Goal: Task Accomplishment & Management: Use online tool/utility

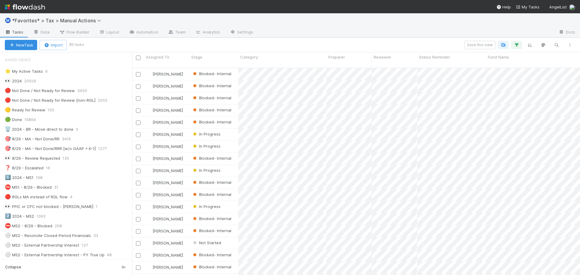
scroll to position [514, 0]
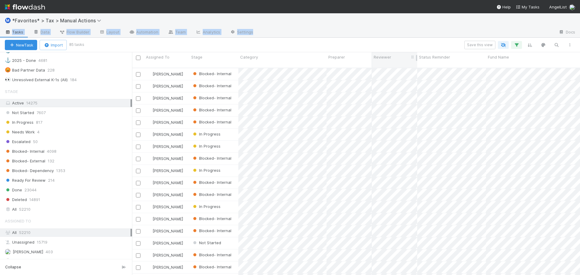
drag, startPoint x: 387, startPoint y: 28, endPoint x: 408, endPoint y: 58, distance: 36.5
click at [387, 28] on div "Ⓜ️ *Favorites* > Tax > Manual Actions Tasks Data Flow Builder Layout Automation…" at bounding box center [290, 25] width 580 height 24
click at [327, 27] on div "Ⓜ️ *Favorites* > Tax > Manual Actions" at bounding box center [290, 20] width 580 height 15
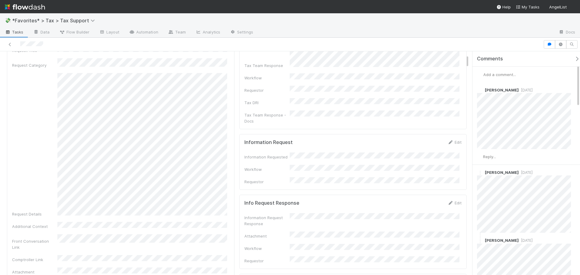
scroll to position [151, 0]
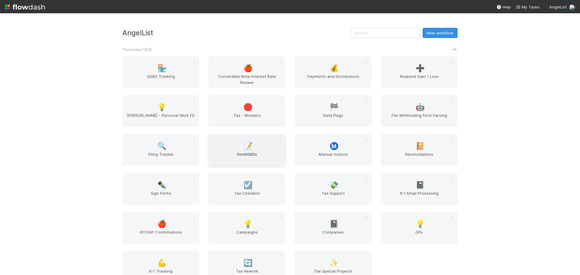
click at [251, 150] on span "📝" at bounding box center [248, 146] width 9 height 8
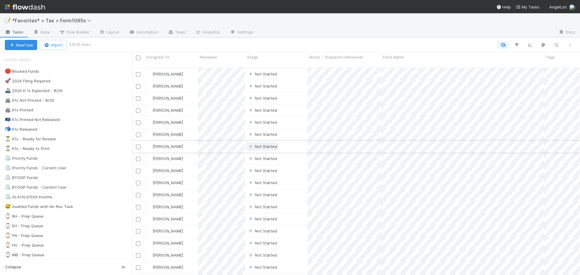
scroll to position [208, 444]
click at [37, 101] on div "🖨️ K1s Not Printed - 8/29" at bounding box center [29, 101] width 49 height 8
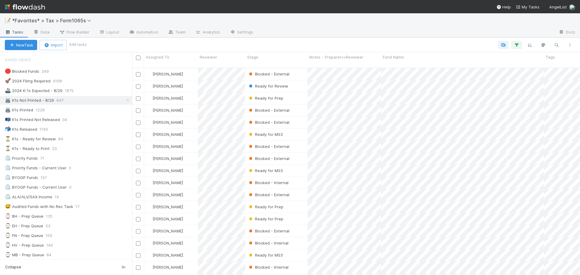
scroll to position [208, 444]
click at [520, 48] on button "button" at bounding box center [516, 45] width 11 height 8
click at [352, 118] on link "And.." at bounding box center [346, 118] width 19 height 9
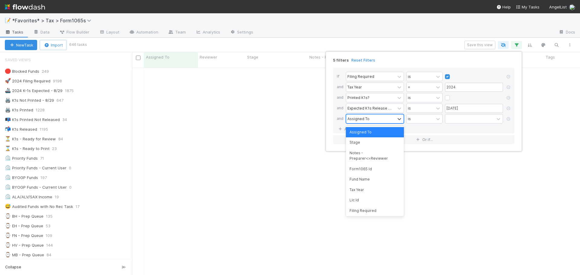
click at [374, 117] on div "Assigned To" at bounding box center [370, 119] width 49 height 9
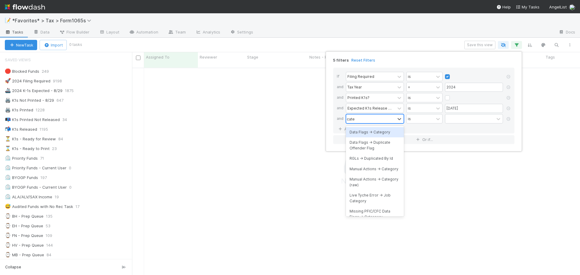
scroll to position [203, 444]
type input "categor"
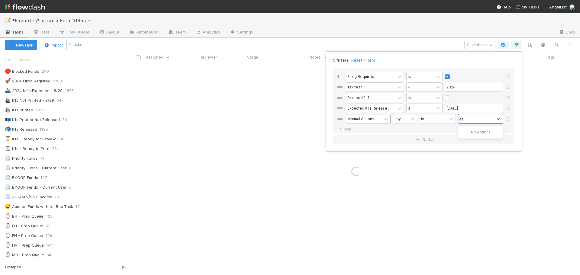
type input "a"
type input "state"
click at [337, 132] on link "And.." at bounding box center [346, 136] width 19 height 9
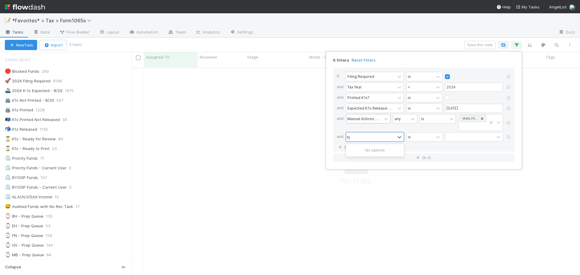
type input "h"
type input "juris"
type input "all"
type input "ca"
click at [399, 141] on div "all" at bounding box center [401, 137] width 15 height 9
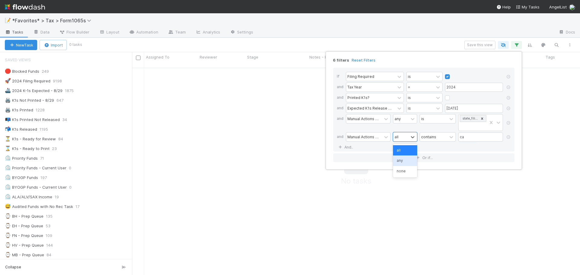
click at [398, 160] on div "any" at bounding box center [405, 161] width 24 height 10
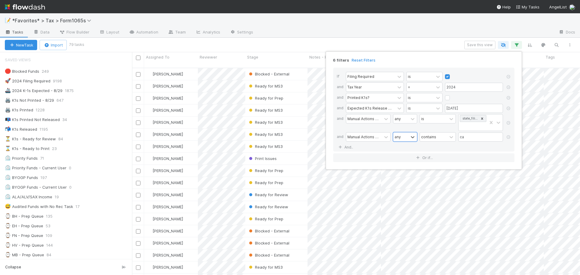
scroll to position [208, 444]
click at [341, 32] on div "6 filters Reset Filters If Filing Required is and Tax Year = 2024 and Printed K…" at bounding box center [290, 137] width 580 height 275
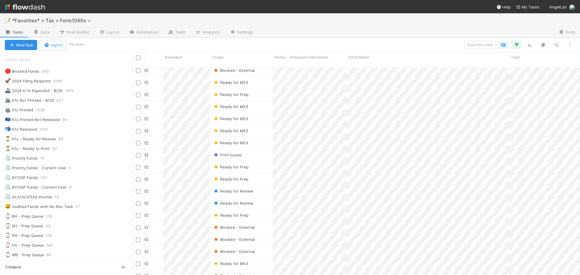
scroll to position [0, 0]
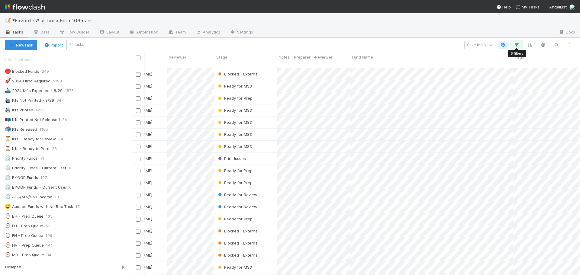
click at [521, 46] on button "button" at bounding box center [516, 45] width 11 height 8
click at [366, 29] on div "6 filters Reset Filters If Filing Required is and Tax Year = 2024 and Printed K…" at bounding box center [290, 137] width 580 height 275
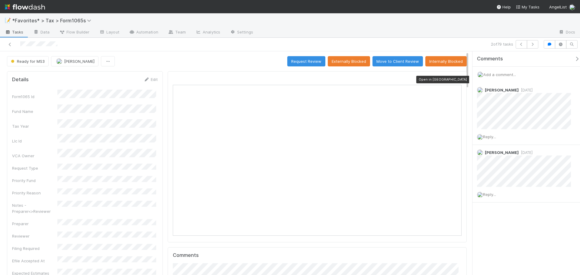
click at [456, 79] on icon at bounding box center [459, 80] width 6 height 4
click at [537, 48] on button "button" at bounding box center [532, 44] width 11 height 8
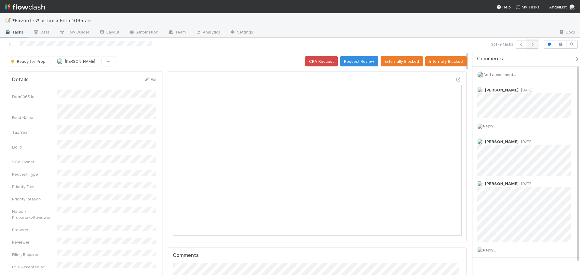
click at [534, 45] on icon "button" at bounding box center [533, 45] width 6 height 4
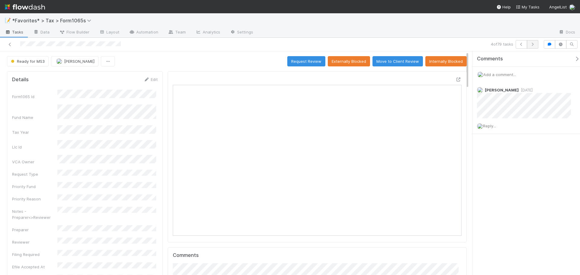
scroll to position [118, 140]
click at [533, 41] on button "button" at bounding box center [532, 44] width 11 height 8
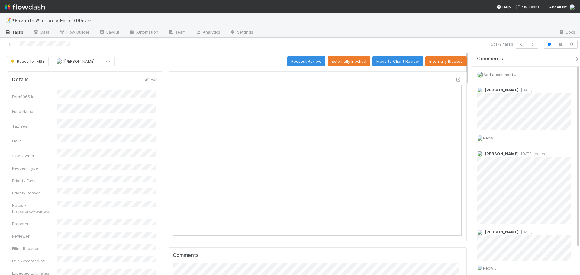
scroll to position [118, 281]
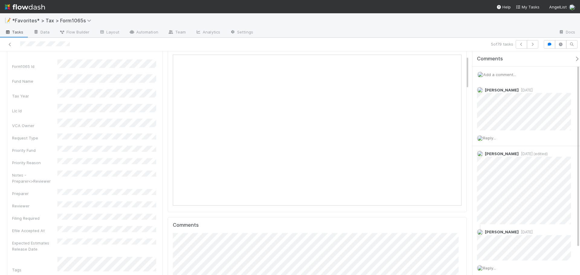
click at [539, 43] on div "5 of 79 tasks" at bounding box center [407, 44] width 268 height 8
click at [535, 44] on icon "button" at bounding box center [533, 45] width 6 height 4
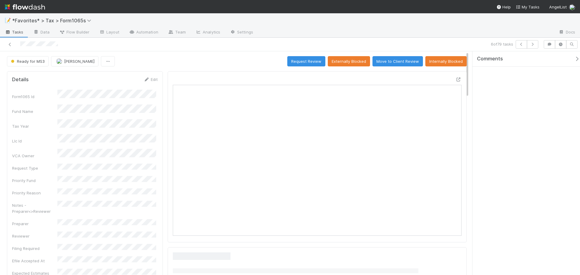
drag, startPoint x: 534, startPoint y: 44, endPoint x: 357, endPoint y: 27, distance: 177.7
click at [357, 27] on div "📝 *Favorites* > Tax > Form1065s" at bounding box center [290, 20] width 580 height 15
click at [537, 43] on button "button" at bounding box center [532, 44] width 11 height 8
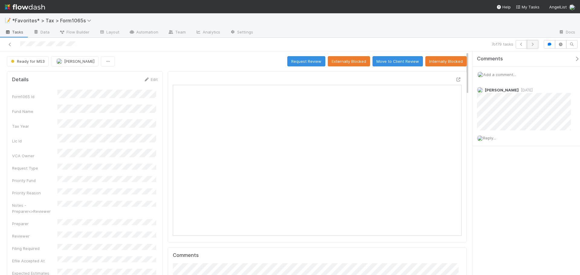
click at [535, 46] on icon "button" at bounding box center [533, 45] width 6 height 4
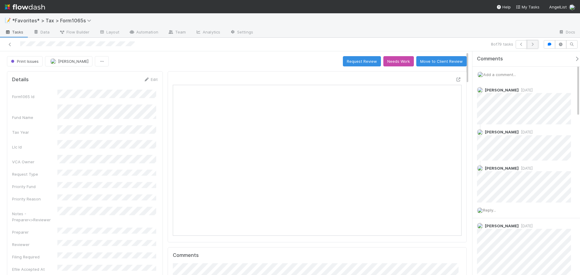
click at [532, 44] on icon "button" at bounding box center [533, 45] width 6 height 4
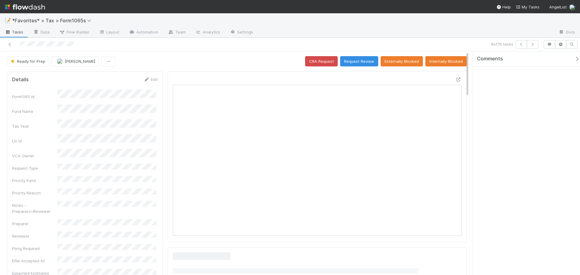
drag, startPoint x: 531, startPoint y: 44, endPoint x: 472, endPoint y: 31, distance: 60.5
click at [472, 31] on div at bounding box center [406, 33] width 296 height 10
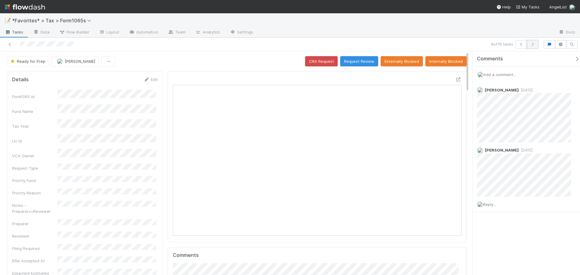
click at [533, 45] on icon "button" at bounding box center [533, 45] width 6 height 4
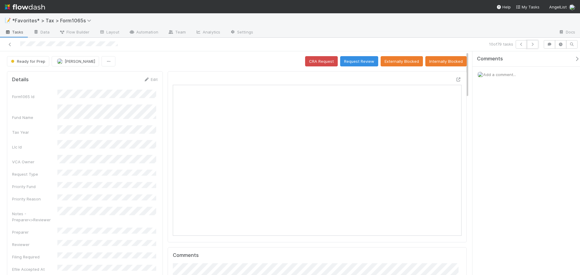
click at [533, 45] on icon "button" at bounding box center [533, 45] width 6 height 4
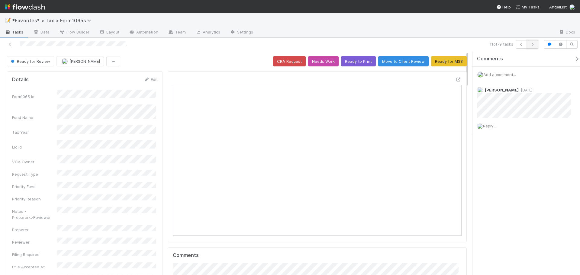
click at [536, 44] on button "button" at bounding box center [532, 44] width 11 height 8
click at [531, 44] on icon "button" at bounding box center [533, 45] width 6 height 4
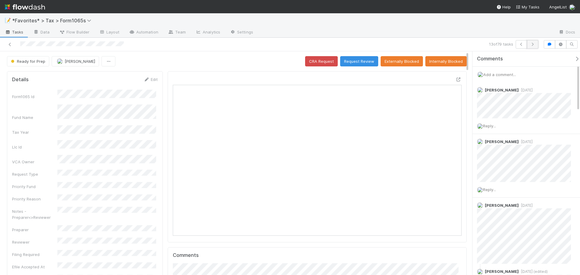
click at [533, 44] on icon "button" at bounding box center [533, 45] width 6 height 4
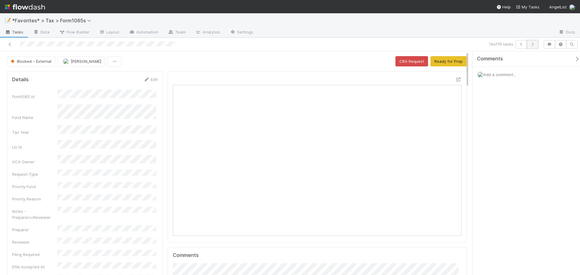
click at [536, 46] on button "button" at bounding box center [532, 44] width 11 height 8
drag, startPoint x: 145, startPoint y: 147, endPoint x: 484, endPoint y: 130, distance: 339.5
click at [484, 130] on div "Comments Add a comment..." at bounding box center [527, 163] width 108 height 224
drag, startPoint x: 527, startPoint y: 44, endPoint x: 533, endPoint y: 46, distance: 6.8
click at [533, 46] on div at bounding box center [527, 44] width 23 height 8
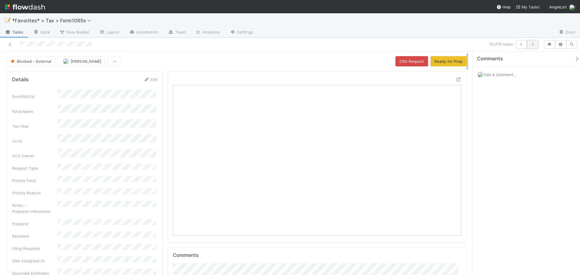
click at [533, 46] on icon "button" at bounding box center [533, 45] width 6 height 4
click at [532, 44] on icon "button" at bounding box center [533, 45] width 6 height 4
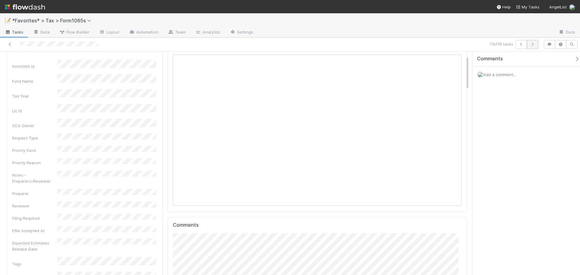
click at [533, 47] on button "button" at bounding box center [532, 44] width 11 height 8
click at [530, 47] on button "button" at bounding box center [532, 44] width 11 height 8
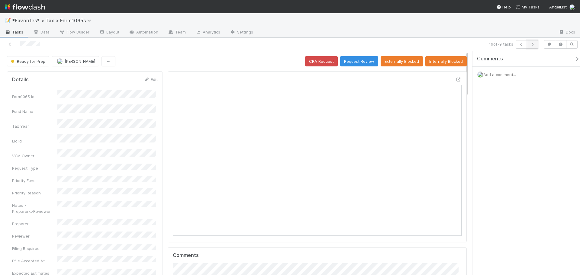
click at [536, 44] on button "button" at bounding box center [532, 44] width 11 height 8
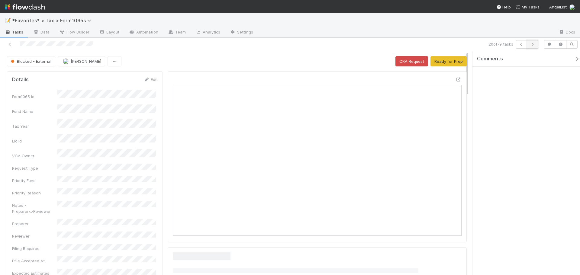
click at [534, 44] on icon "button" at bounding box center [533, 45] width 6 height 4
drag, startPoint x: 534, startPoint y: 44, endPoint x: 537, endPoint y: 131, distance: 87.4
click at [538, 131] on div "21 of 79 tasks Blocked - External [PERSON_NAME] CRA Request Ready for Prep Deta…" at bounding box center [290, 157] width 580 height 238
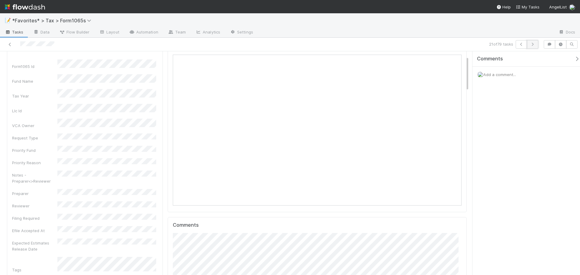
click at [532, 42] on button "button" at bounding box center [532, 44] width 11 height 8
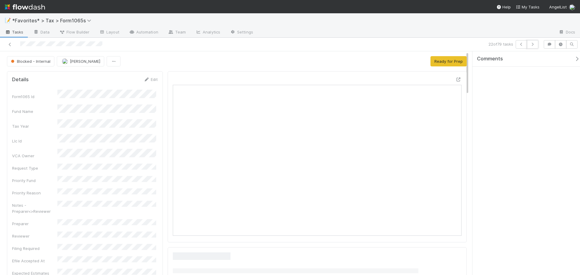
click at [532, 43] on icon "button" at bounding box center [533, 45] width 6 height 4
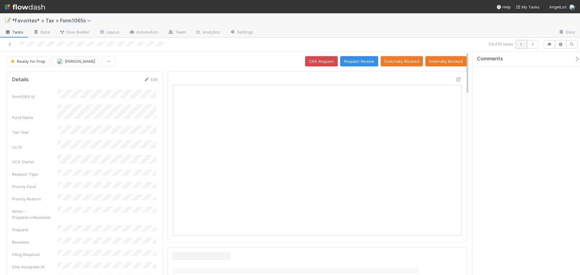
click at [523, 46] on icon "button" at bounding box center [522, 45] width 6 height 4
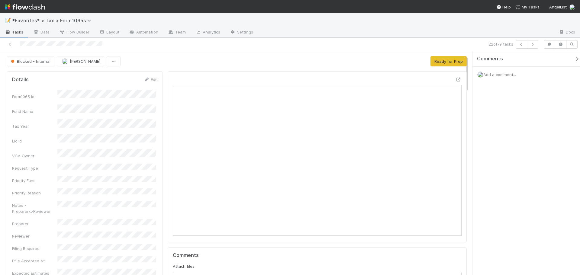
drag, startPoint x: 117, startPoint y: 157, endPoint x: 123, endPoint y: 154, distance: 6.8
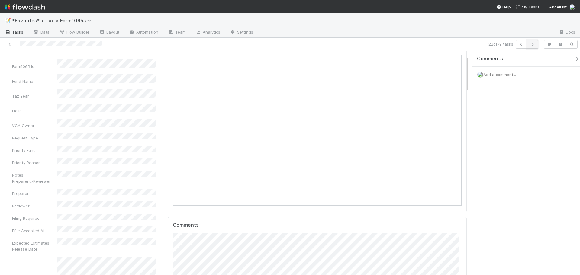
click at [533, 43] on icon "button" at bounding box center [533, 45] width 6 height 4
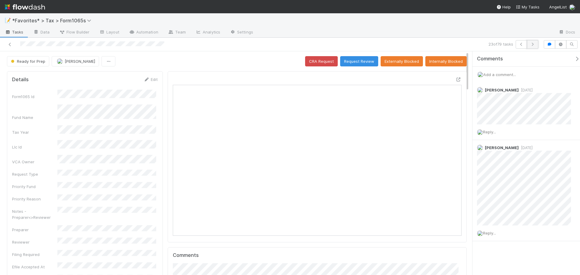
click at [535, 48] on button "button" at bounding box center [532, 44] width 11 height 8
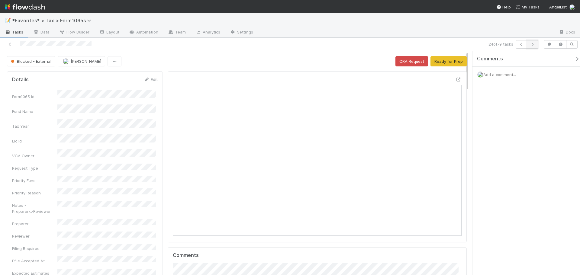
click at [532, 47] on button "button" at bounding box center [532, 44] width 11 height 8
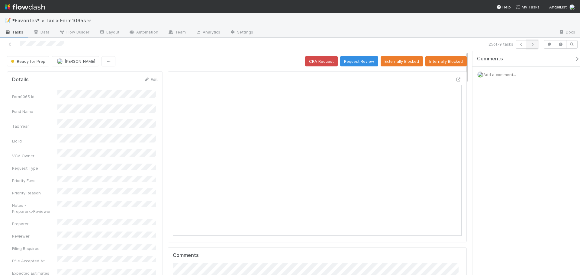
click at [533, 45] on icon "button" at bounding box center [533, 45] width 6 height 4
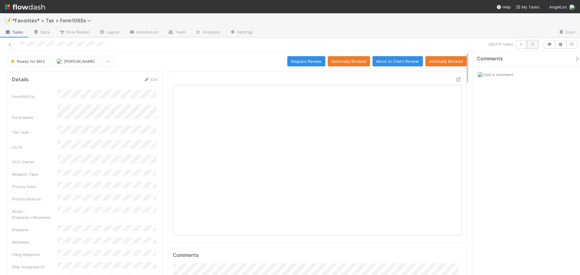
click at [535, 45] on icon "button" at bounding box center [533, 45] width 6 height 4
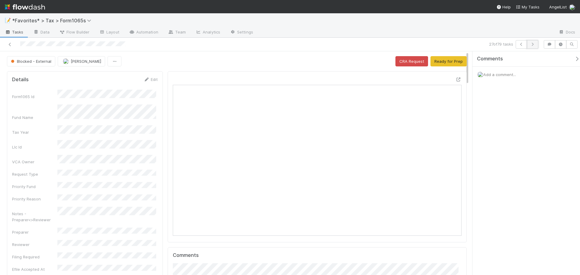
click at [531, 47] on button "button" at bounding box center [532, 44] width 11 height 8
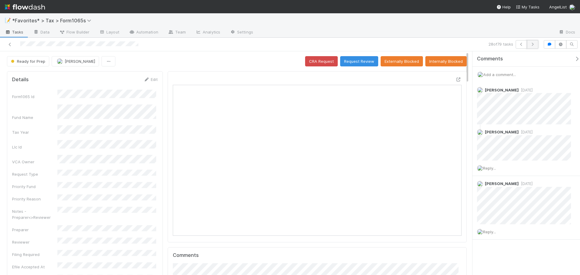
click at [534, 44] on icon "button" at bounding box center [533, 45] width 6 height 4
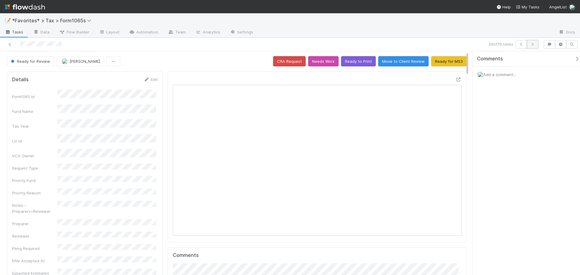
click at [533, 44] on icon "button" at bounding box center [533, 45] width 6 height 4
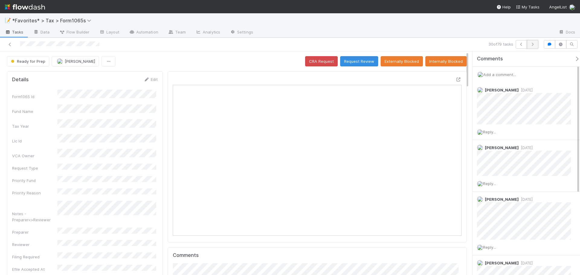
click at [530, 45] on icon "button" at bounding box center [533, 45] width 6 height 4
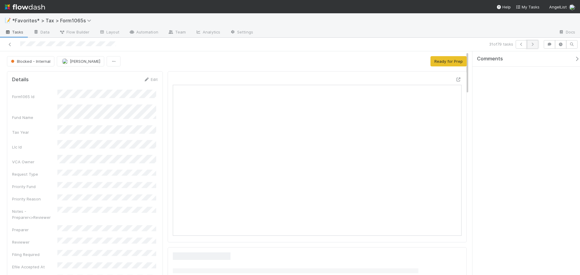
click at [533, 44] on icon "button" at bounding box center [533, 45] width 6 height 4
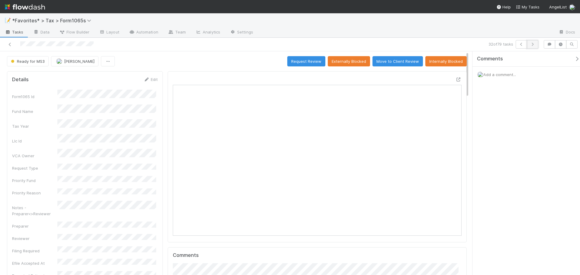
click at [531, 44] on icon "button" at bounding box center [533, 45] width 6 height 4
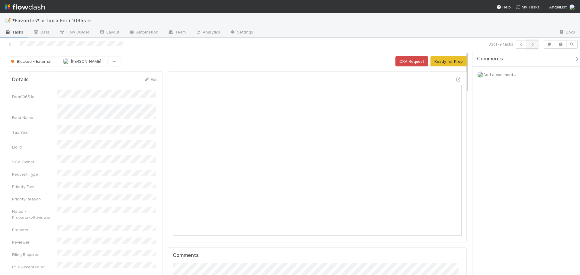
click at [532, 44] on icon "button" at bounding box center [533, 45] width 6 height 4
drag, startPoint x: 532, startPoint y: 44, endPoint x: 517, endPoint y: 139, distance: 96.1
click at [521, 139] on div "34 of 79 tasks Blocked - Internal [PERSON_NAME] Ready for Prep Details Edit For…" at bounding box center [290, 157] width 580 height 238
click at [533, 46] on icon "button" at bounding box center [533, 45] width 6 height 4
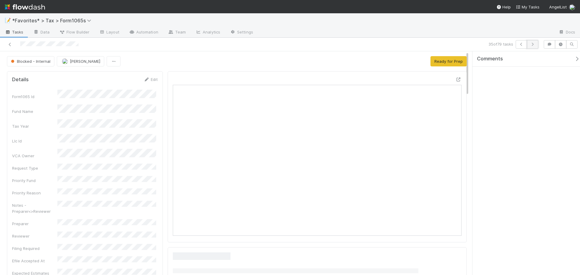
click at [529, 46] on button "button" at bounding box center [532, 44] width 11 height 8
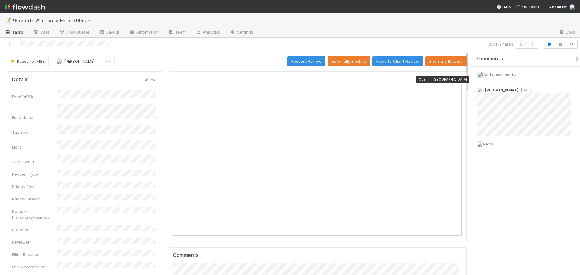
click at [456, 77] on div at bounding box center [459, 79] width 6 height 6
click at [260, 22] on div "📝 *Favorites* > Tax > Form1065s" at bounding box center [290, 20] width 580 height 15
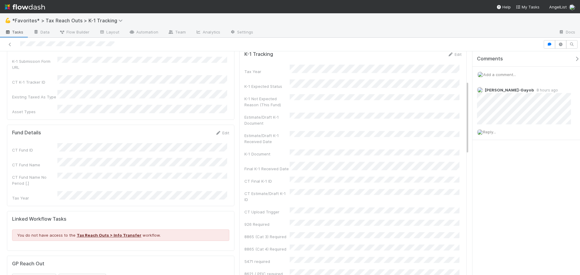
scroll to position [91, 0]
